Goal: Task Accomplishment & Management: Manage account settings

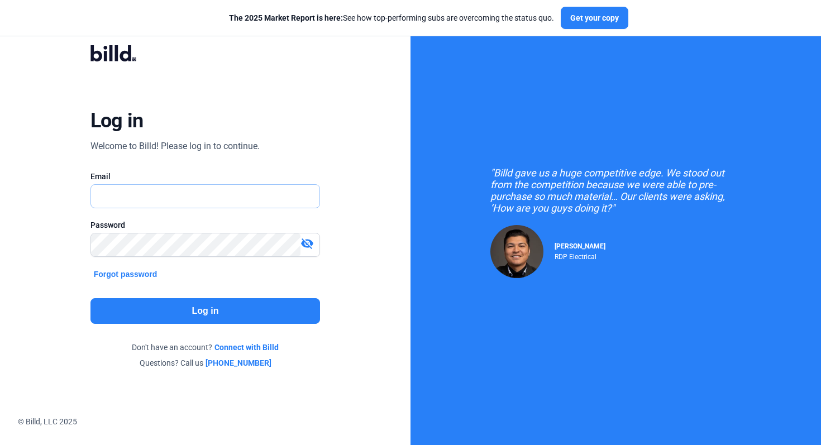
type input "[EMAIL_ADDRESS][DOMAIN_NAME]"
click at [236, 315] on button "Log in" at bounding box center [205, 311] width 230 height 26
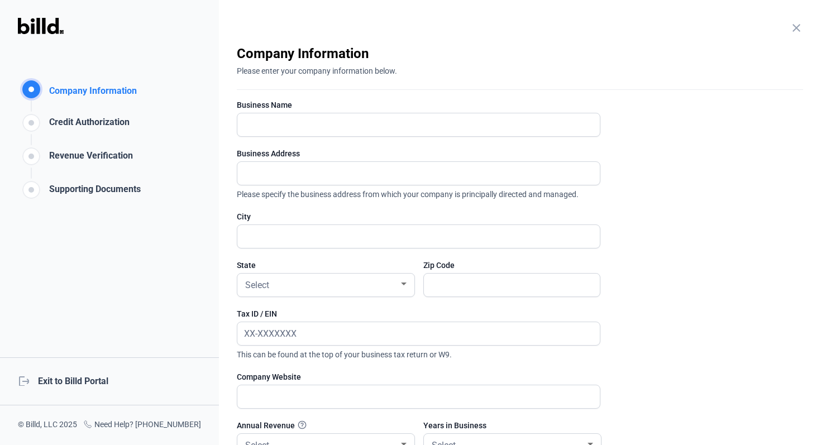
click at [71, 374] on div "logout Exit to Billd Portal" at bounding box center [109, 381] width 219 height 48
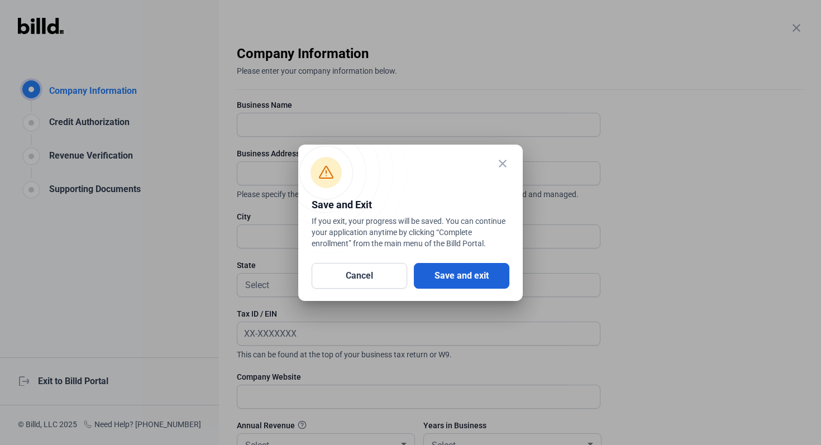
click at [460, 279] on button "Save and exit" at bounding box center [461, 276] width 95 height 26
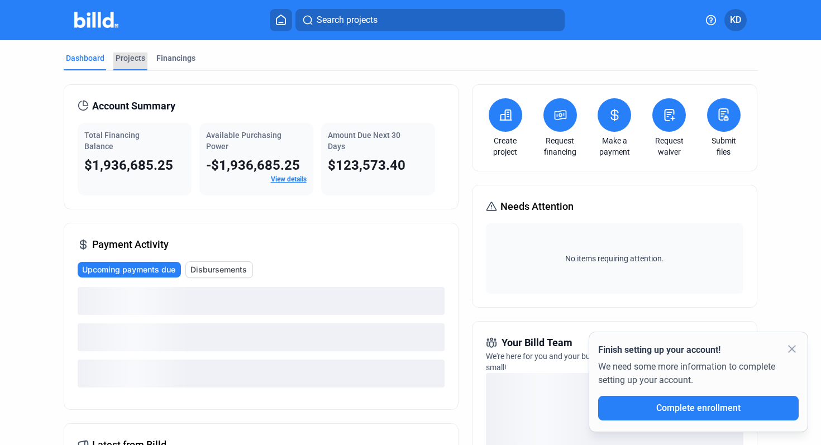
click at [130, 64] on div "Projects" at bounding box center [130, 61] width 34 height 18
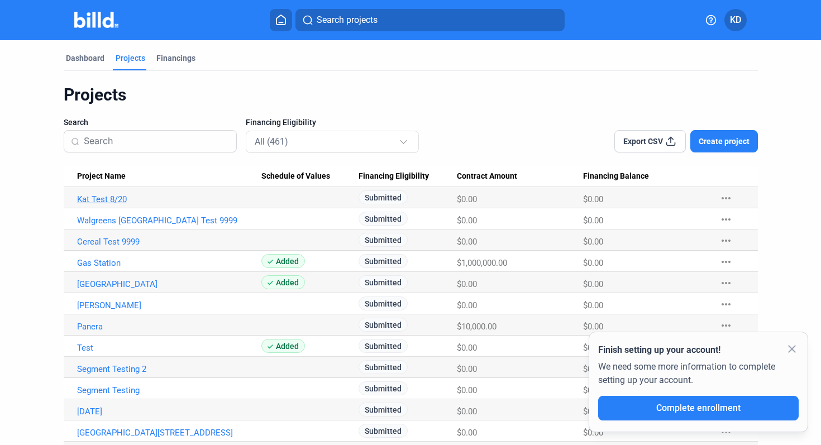
click at [102, 203] on link "Kat Test 8/20" at bounding box center [169, 199] width 184 height 10
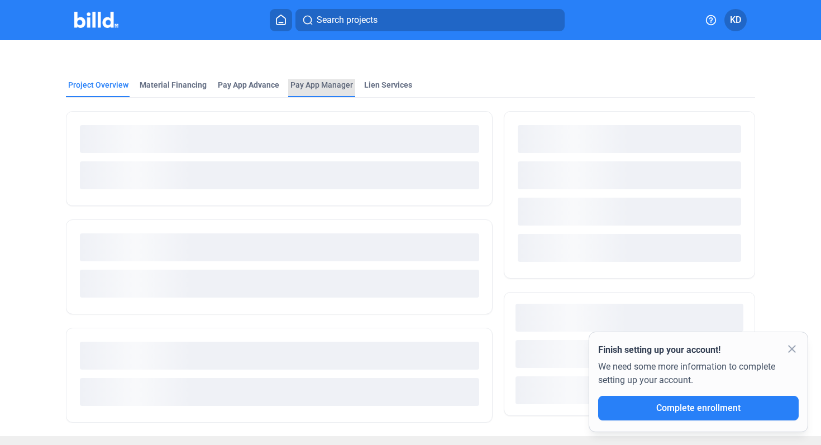
click at [341, 87] on span "Pay App Manager" at bounding box center [321, 84] width 63 height 11
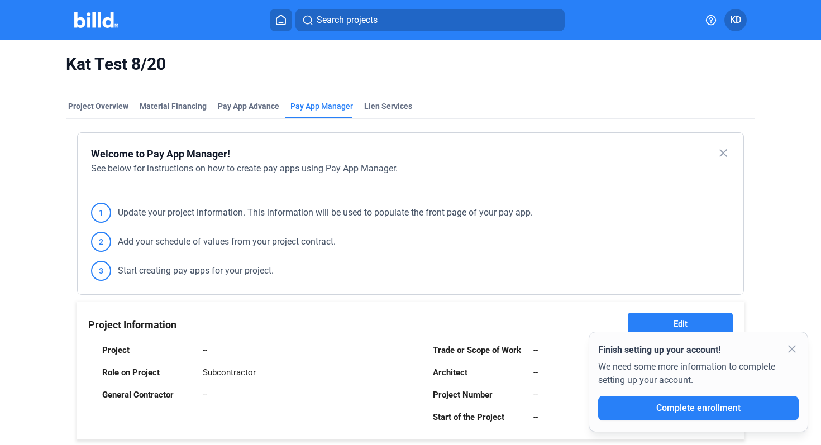
click at [791, 349] on mat-icon "close" at bounding box center [791, 348] width 13 height 13
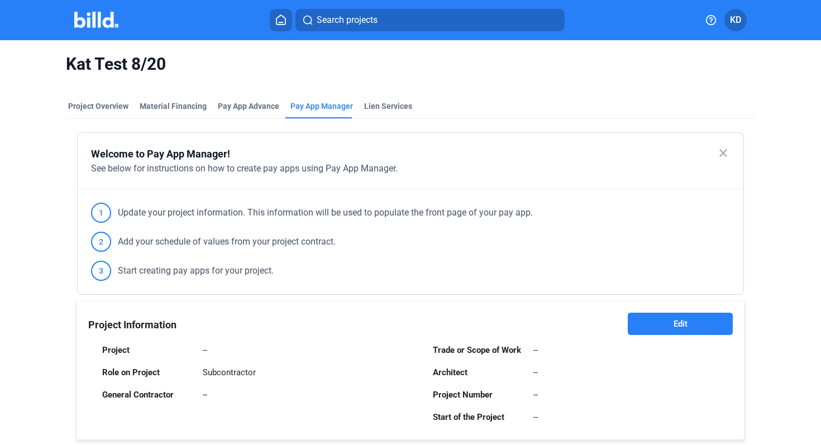
click at [286, 11] on button at bounding box center [281, 20] width 22 height 22
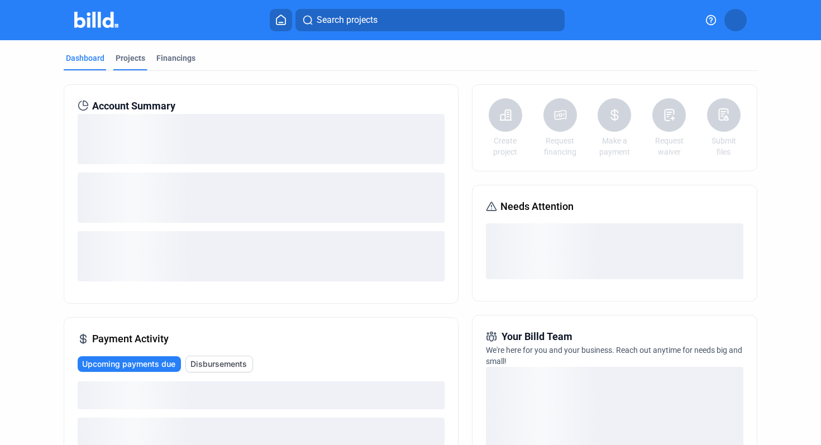
click at [128, 60] on div "Projects" at bounding box center [131, 57] width 30 height 11
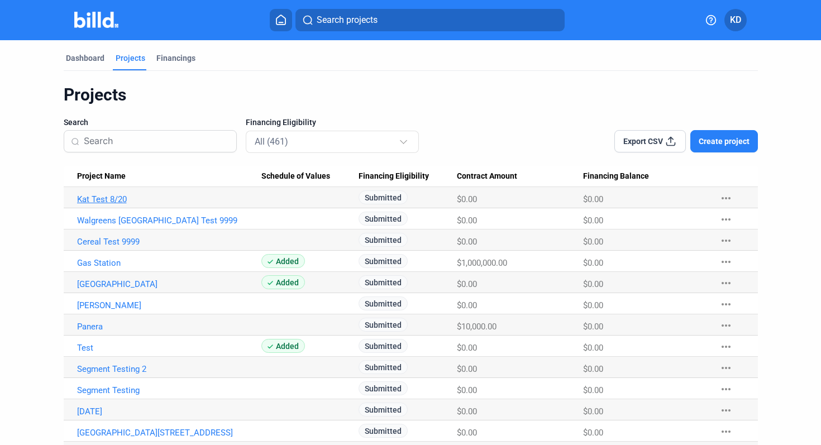
click at [111, 201] on link "Kat Test 8/20" at bounding box center [169, 199] width 184 height 10
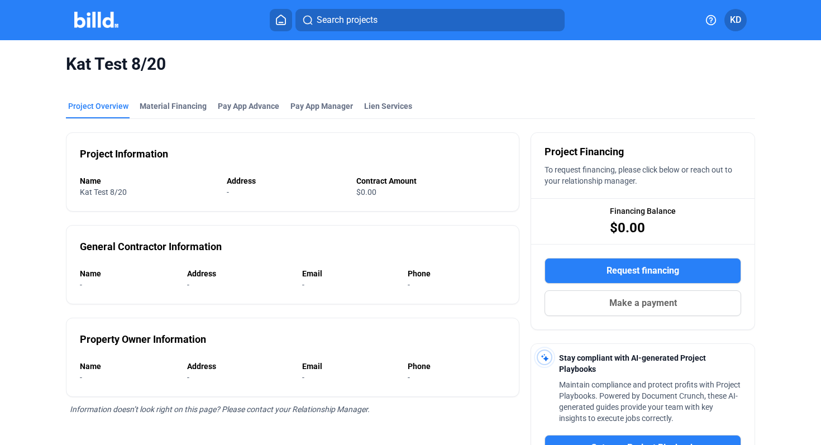
click at [288, 24] on button at bounding box center [281, 20] width 22 height 22
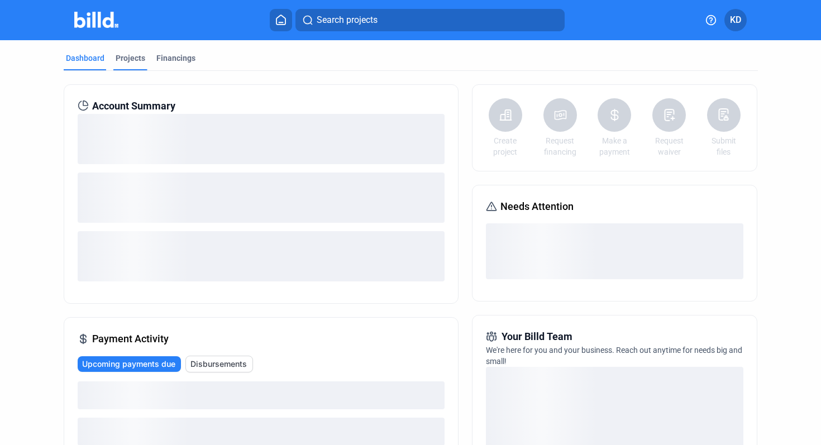
click at [126, 64] on div "Projects" at bounding box center [130, 61] width 34 height 18
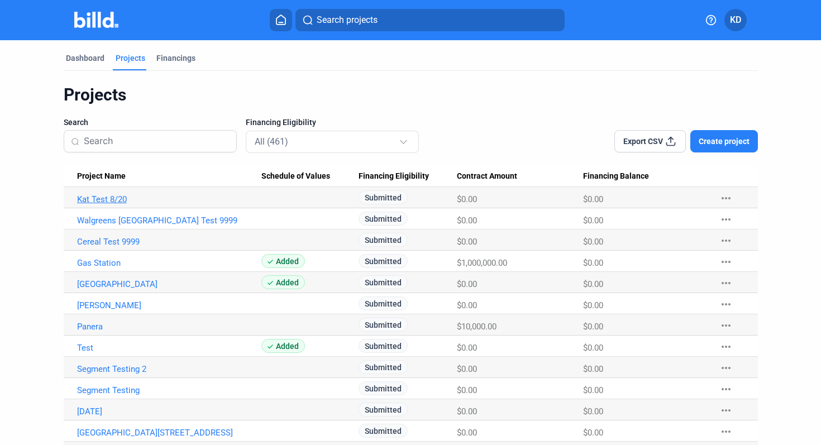
click at [117, 197] on link "Kat Test 8/20" at bounding box center [169, 199] width 184 height 10
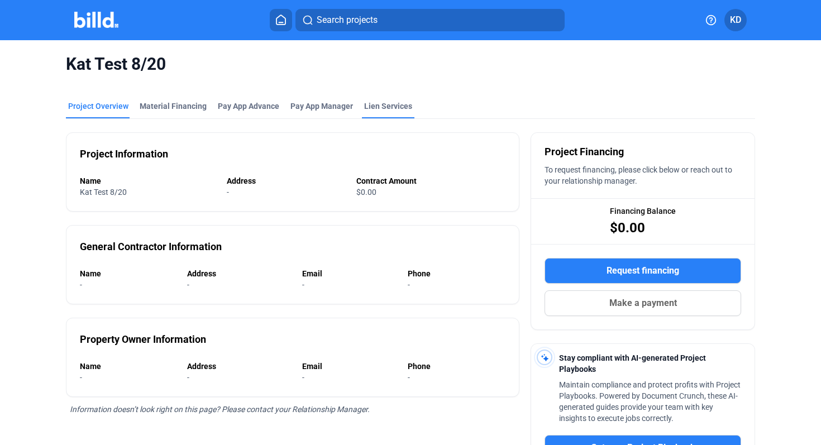
click at [391, 104] on div "Lien Services" at bounding box center [388, 105] width 48 height 11
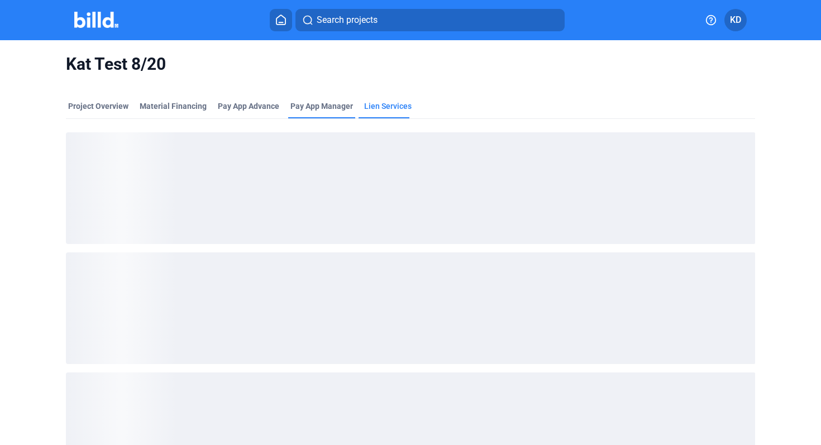
click at [326, 106] on span "Pay App Manager" at bounding box center [321, 105] width 63 height 11
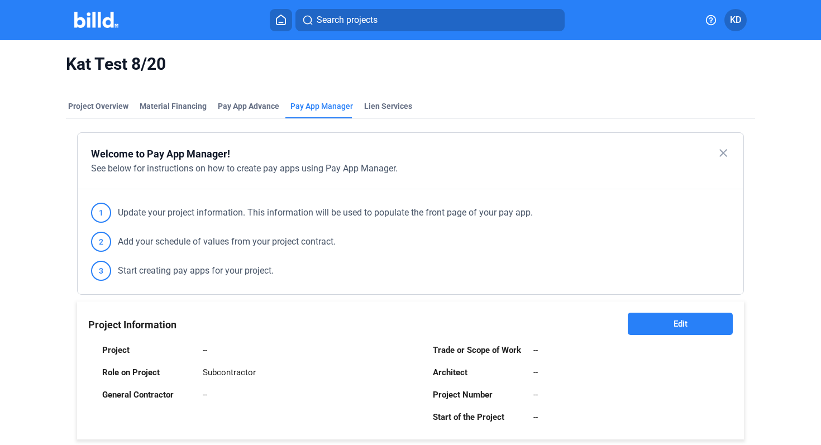
click at [390, 100] on mat-tab-group "Project Overview Material Financing Pay App Advance Pay App Manager Lien Servic…" at bounding box center [410, 426] width 689 height 677
click at [390, 106] on div "Lien Services" at bounding box center [388, 105] width 48 height 11
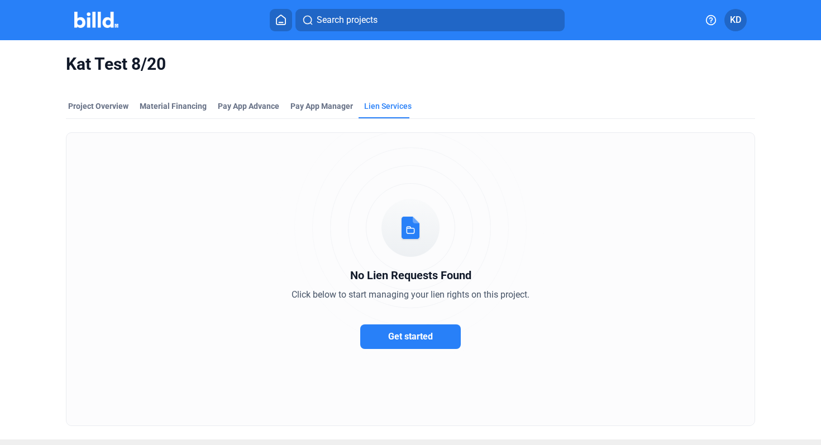
click at [428, 340] on span "Get started" at bounding box center [410, 336] width 45 height 11
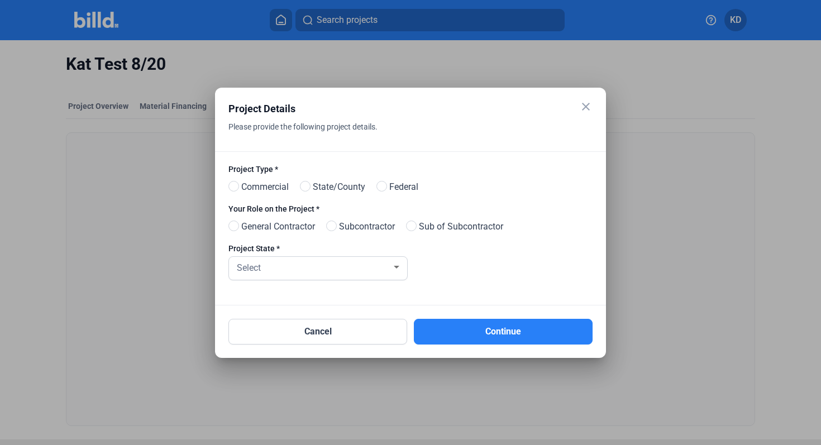
click at [586, 103] on mat-icon "close" at bounding box center [585, 106] width 13 height 13
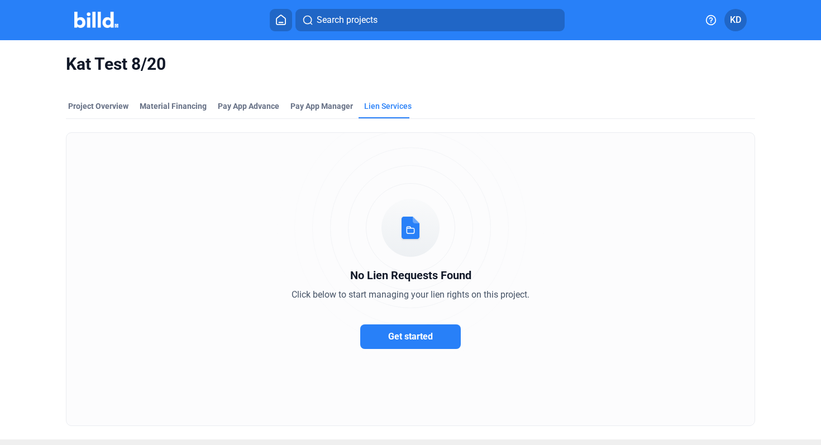
click at [281, 18] on icon at bounding box center [280, 20] width 11 height 11
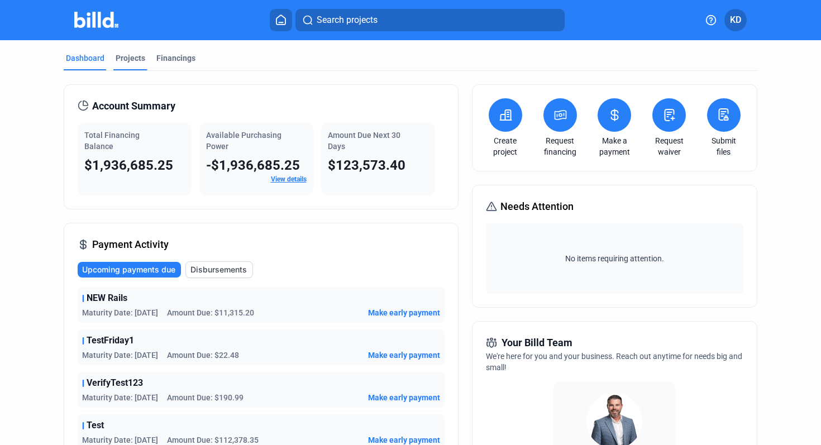
click at [133, 62] on div "Projects" at bounding box center [131, 57] width 30 height 11
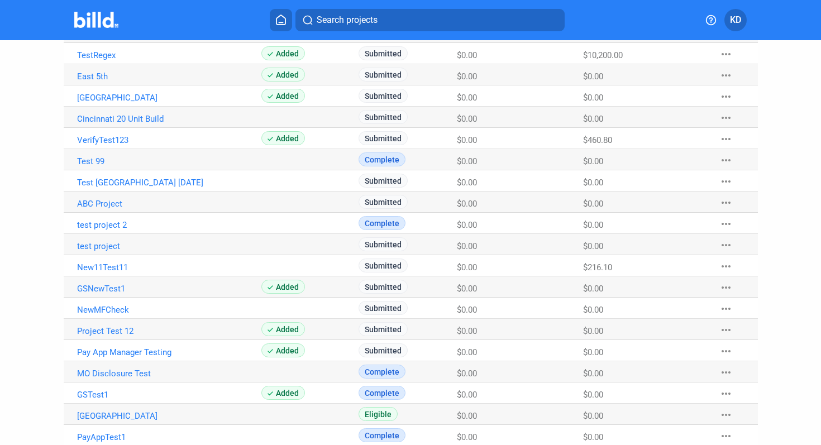
scroll to position [424, 0]
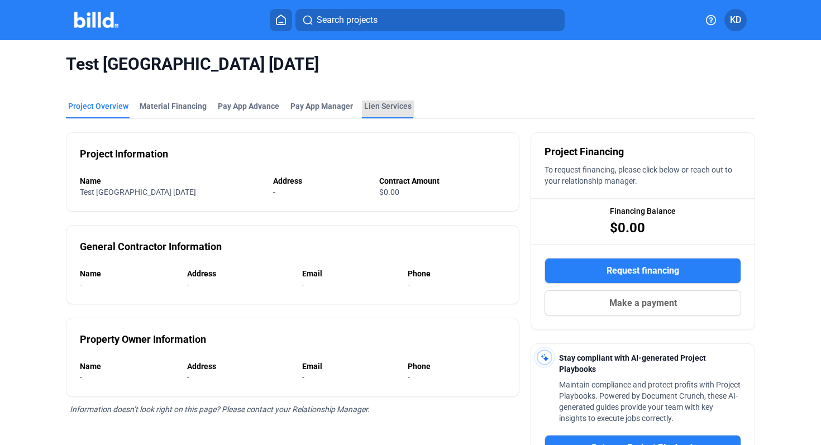
click at [380, 103] on div "Lien Services" at bounding box center [387, 105] width 47 height 11
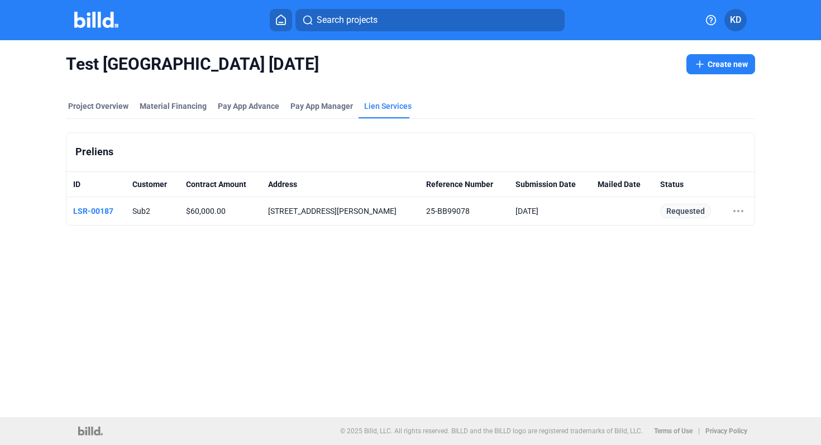
click at [731, 58] on button "Create new" at bounding box center [720, 64] width 69 height 20
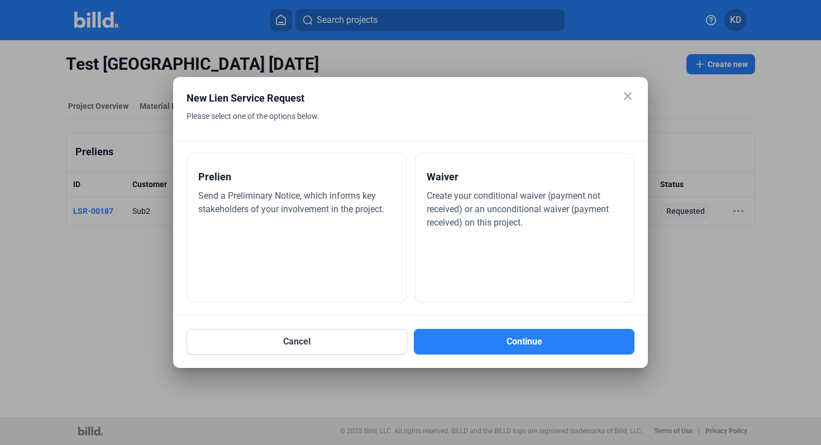
click at [338, 214] on span "Send a Preliminary Notice, which informs key stakeholders of your involvement i…" at bounding box center [291, 202] width 186 height 24
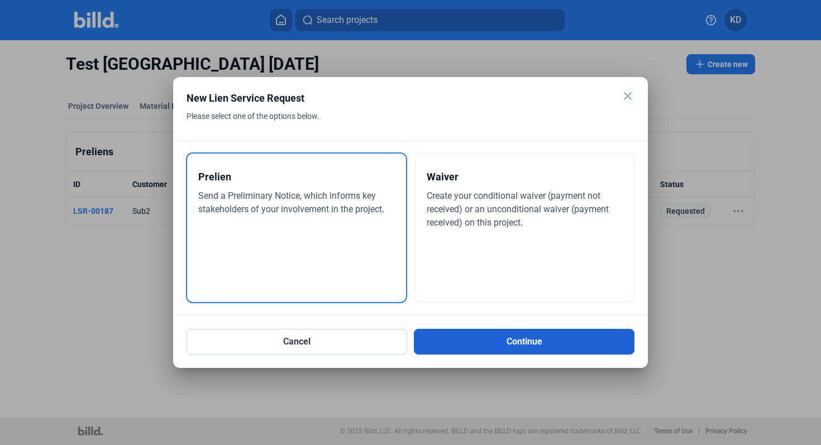
click at [521, 337] on button "Continue" at bounding box center [524, 342] width 221 height 26
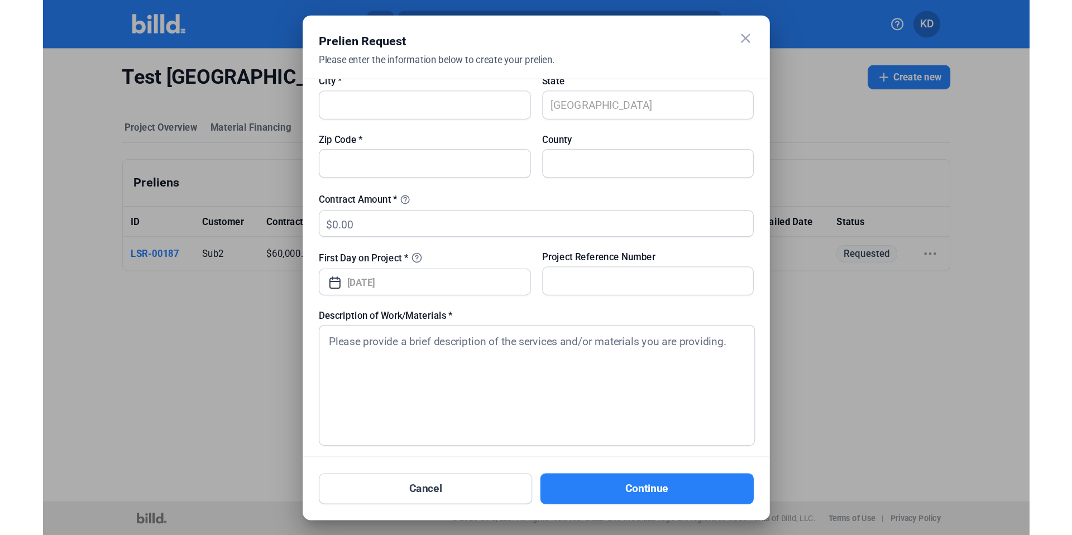
scroll to position [252, 0]
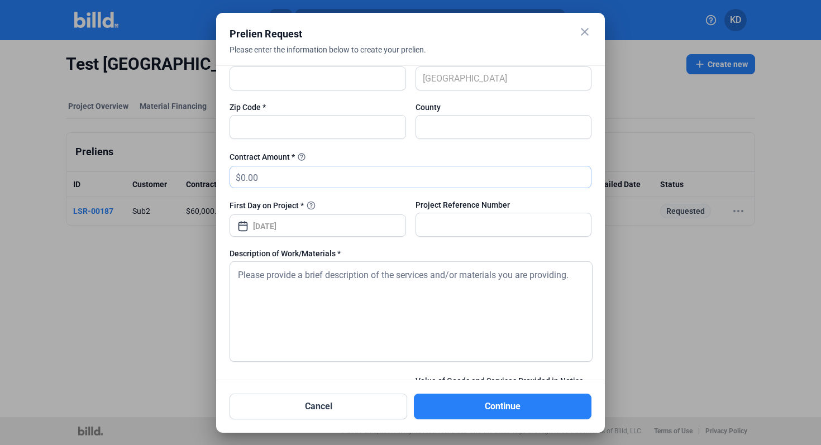
click at [356, 181] on input "text" at bounding box center [416, 177] width 350 height 22
click at [587, 30] on mat-icon "close" at bounding box center [584, 31] width 13 height 13
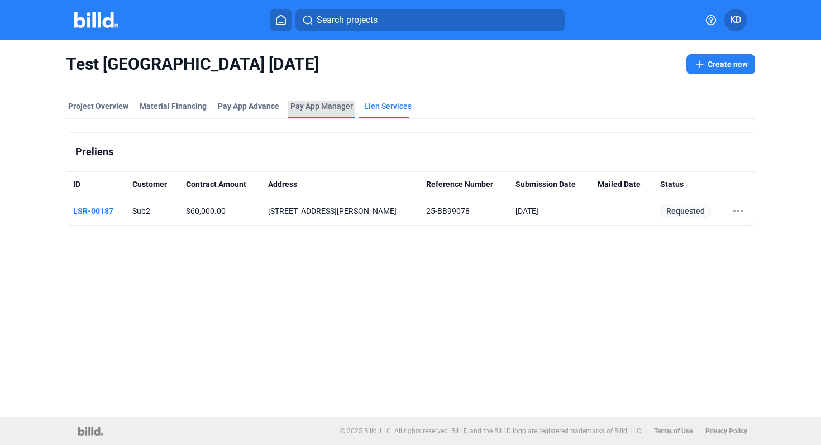
click at [318, 106] on span "Pay App Manager" at bounding box center [321, 105] width 63 height 11
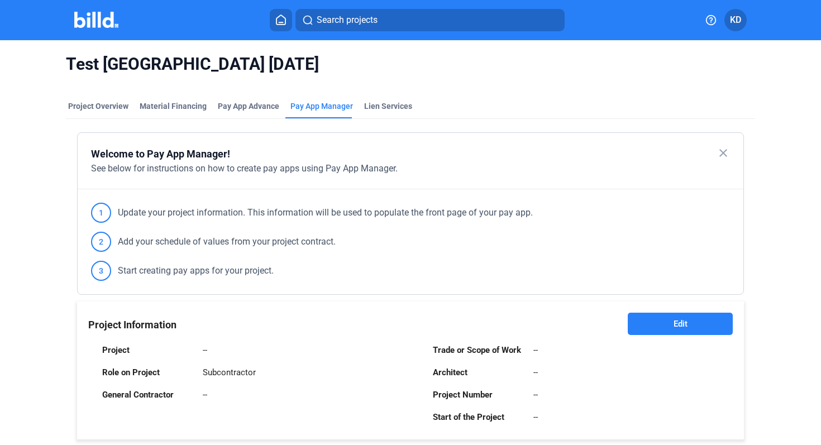
click at [686, 333] on button "Edit" at bounding box center [679, 324] width 105 height 22
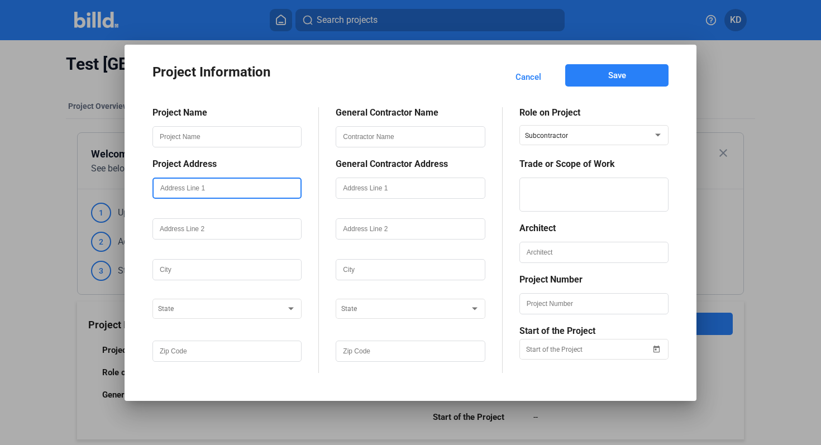
click at [244, 186] on input "text" at bounding box center [227, 188] width 147 height 19
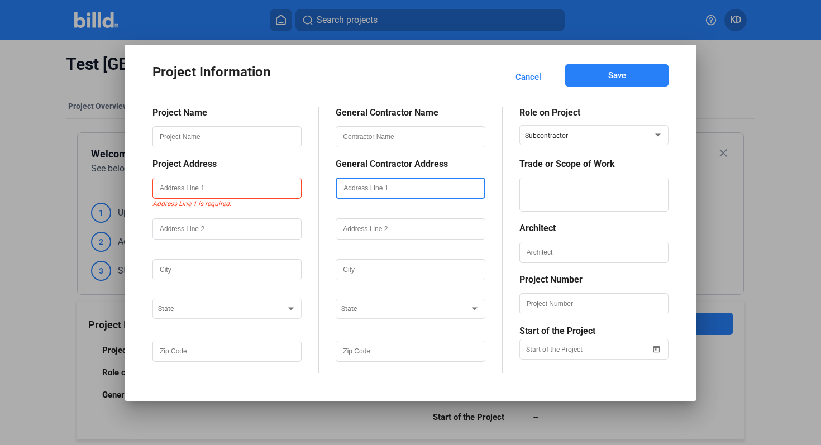
click at [393, 193] on input "text" at bounding box center [410, 188] width 147 height 19
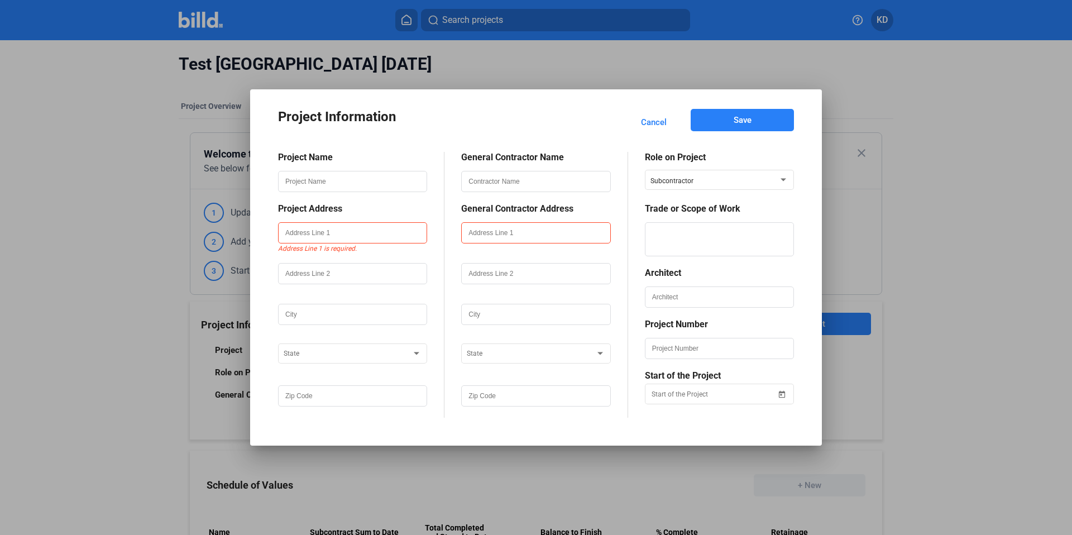
click at [655, 124] on span "Cancel" at bounding box center [654, 122] width 26 height 11
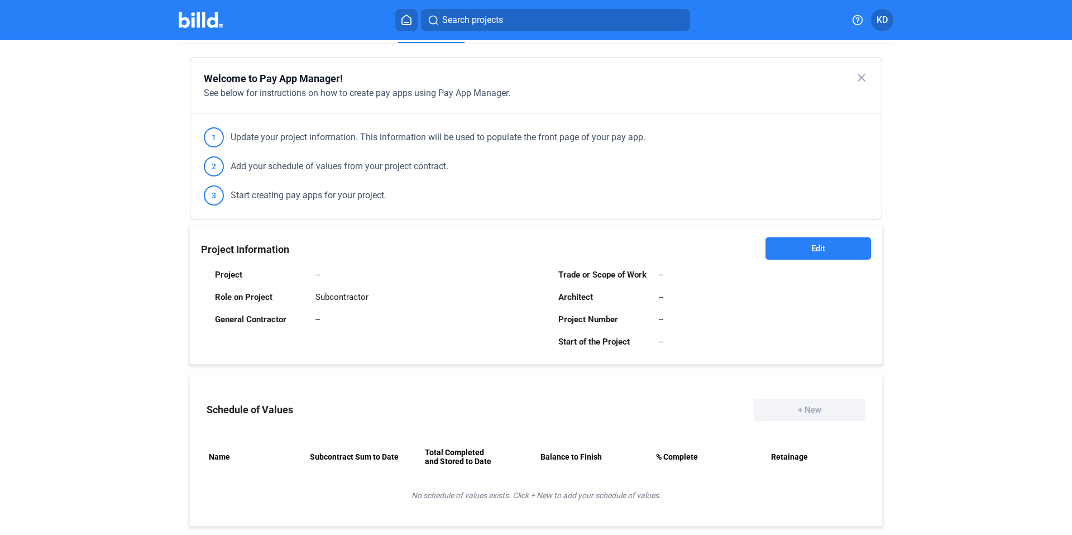
scroll to position [76, 0]
click at [820, 242] on button "Edit" at bounding box center [818, 248] width 106 height 22
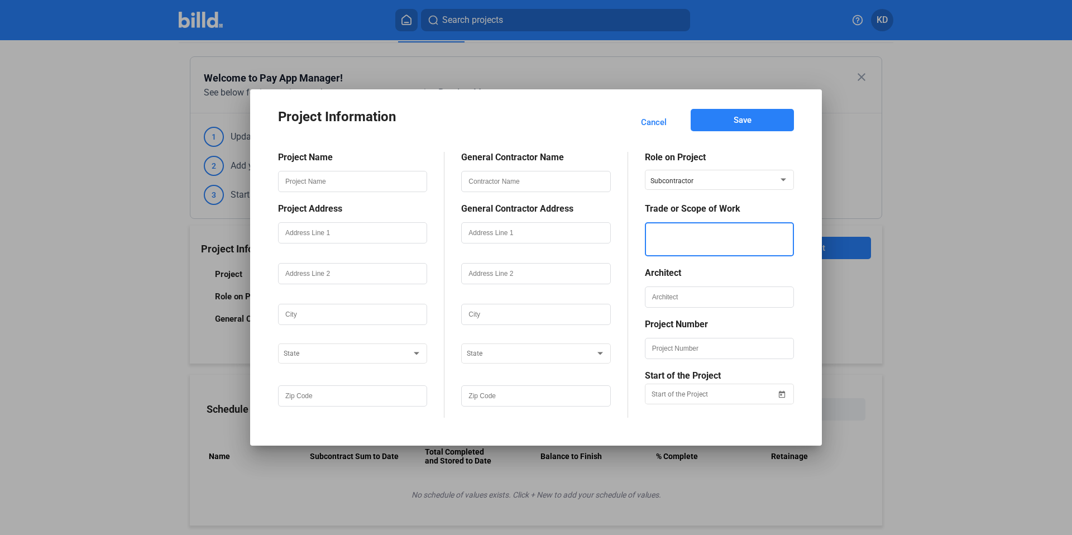
click at [684, 245] on textarea at bounding box center [719, 239] width 147 height 34
click at [682, 191] on mat-form-field "Subcontractor" at bounding box center [719, 179] width 149 height 25
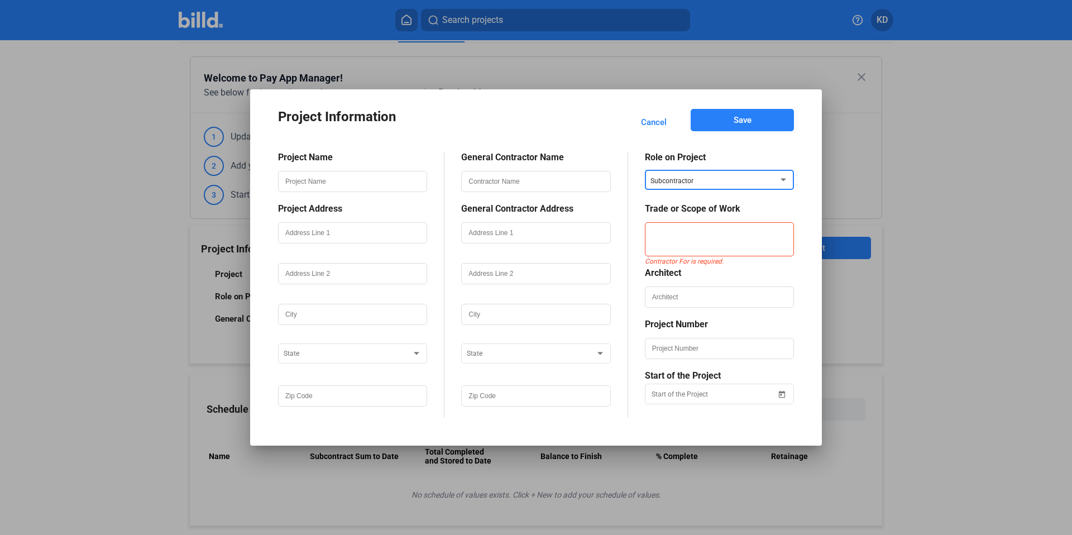
click at [697, 171] on div "Subcontractor" at bounding box center [714, 177] width 128 height 13
click at [699, 239] on div at bounding box center [536, 267] width 1072 height 535
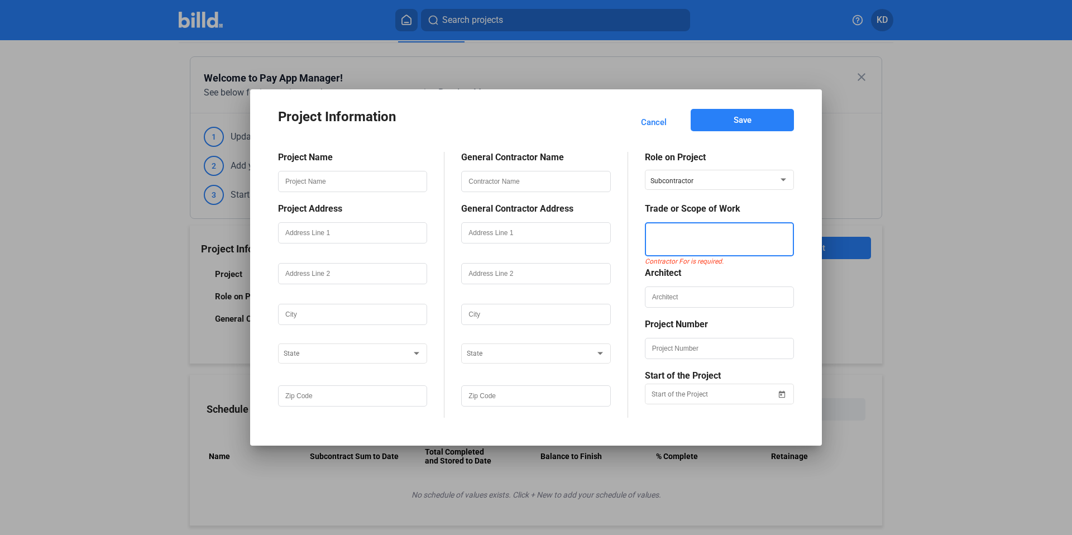
click at [699, 239] on textarea at bounding box center [719, 239] width 147 height 34
click at [714, 280] on div at bounding box center [719, 298] width 149 height 41
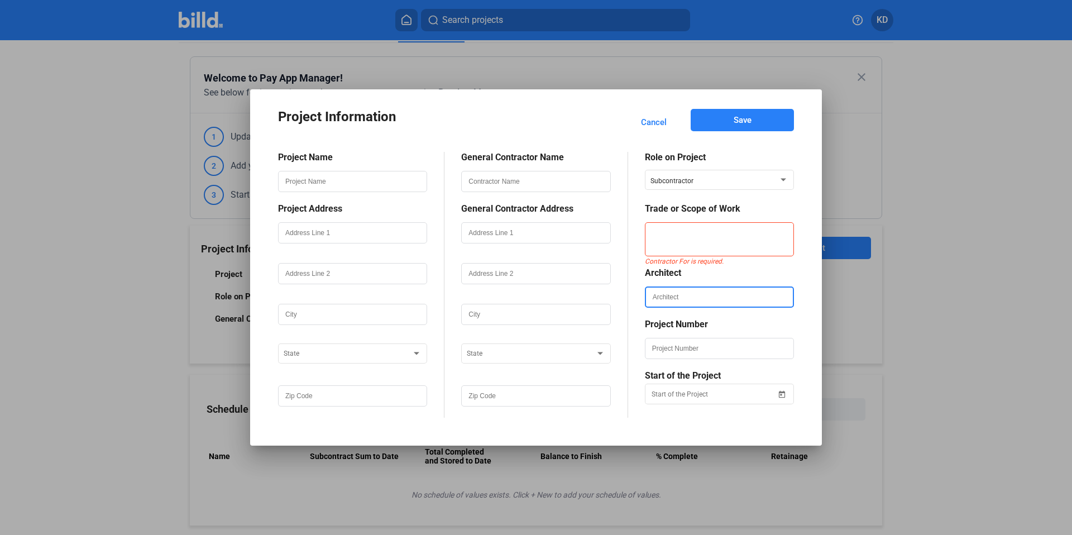
click at [705, 291] on input "text" at bounding box center [719, 297] width 147 height 19
click at [681, 300] on input "text" at bounding box center [719, 297] width 147 height 19
click at [672, 352] on input "text" at bounding box center [719, 348] width 147 height 19
click at [672, 386] on div at bounding box center [713, 394] width 125 height 20
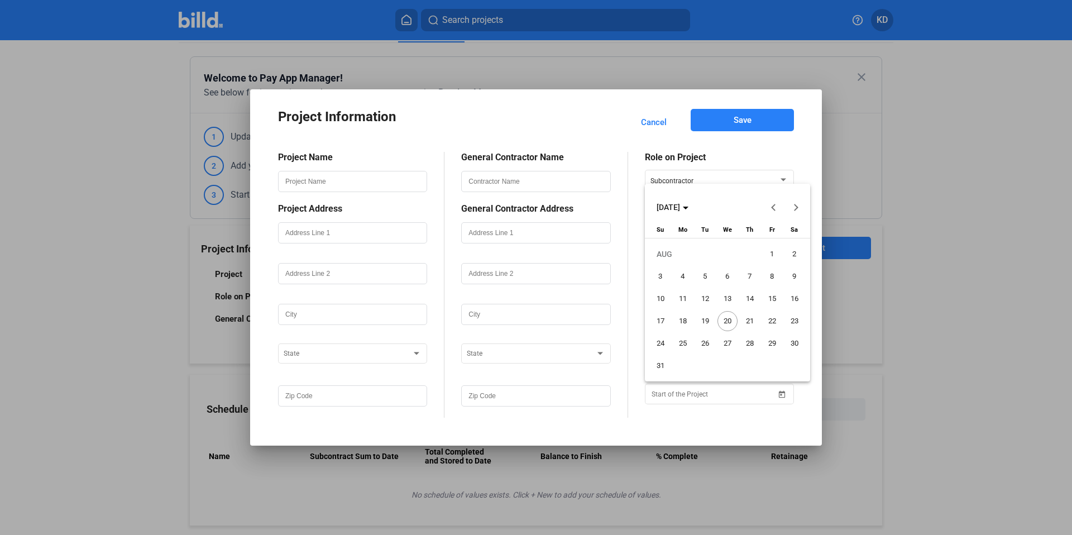
click at [670, 394] on div at bounding box center [536, 267] width 1072 height 535
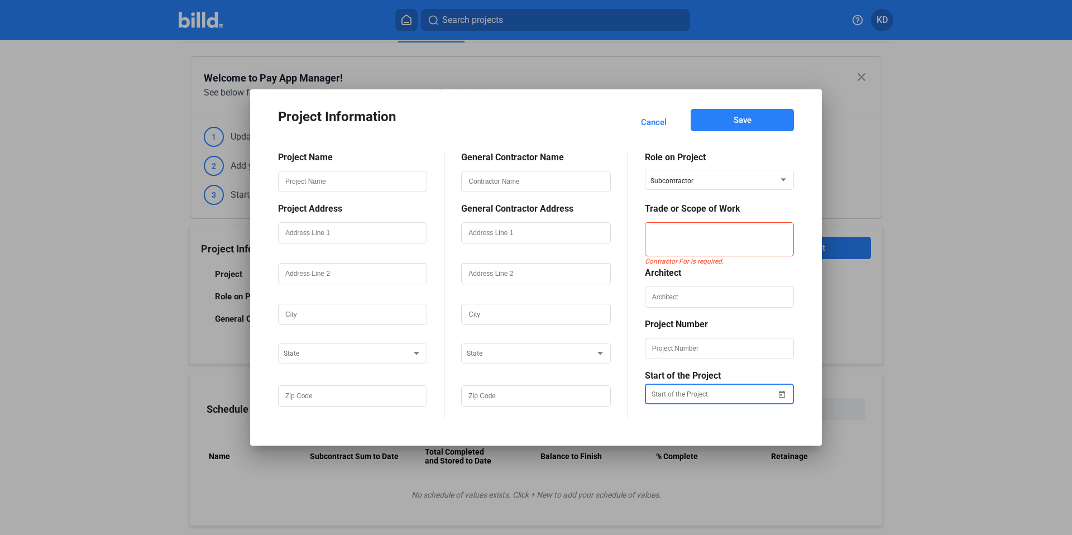
click at [756, 418] on div "Project Information Cancel Save Project Name Project Address State General Cont…" at bounding box center [536, 267] width 538 height 323
click at [652, 119] on span "Cancel" at bounding box center [654, 122] width 26 height 11
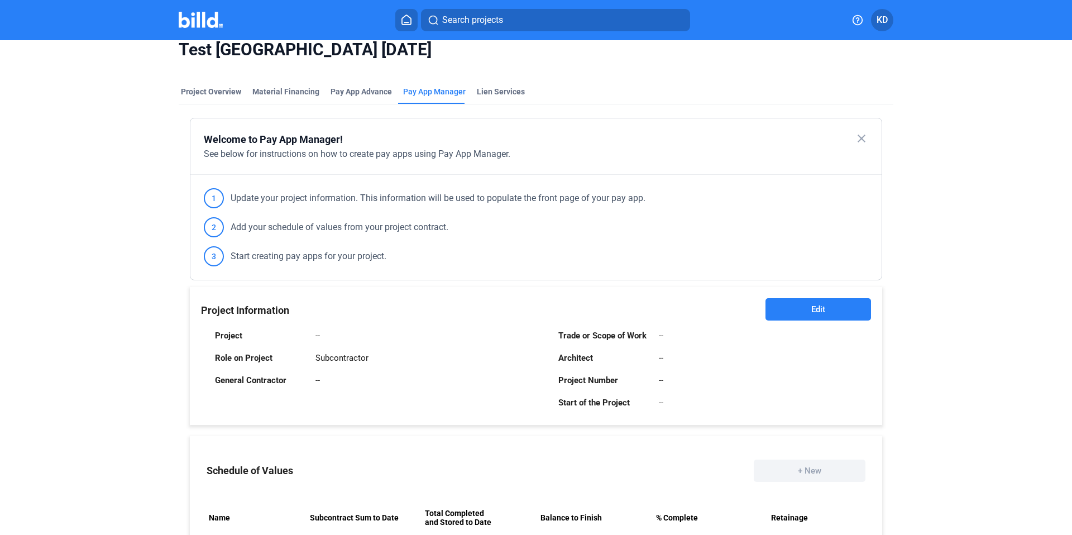
scroll to position [15, 0]
